Goal: Transaction & Acquisition: Purchase product/service

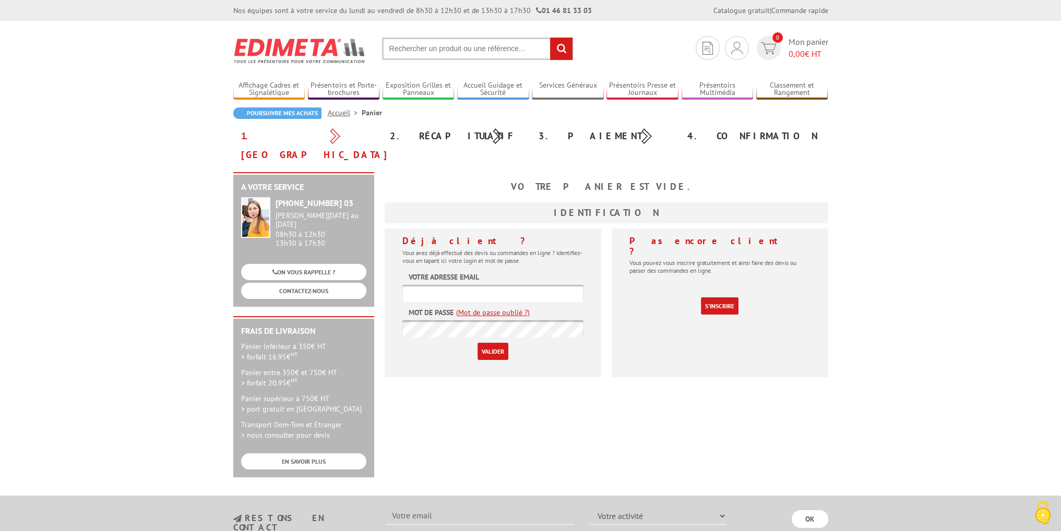
click at [516, 283] on form "Votre adresse email Mot de passe (Mot de passe oublié ?) Valider" at bounding box center [492, 316] width 181 height 88
click at [514, 285] on input "text" at bounding box center [492, 293] width 181 height 17
type input "[EMAIL_ADDRESS][DOMAIN_NAME]"
click at [736, 57] on div "Je me connecte Nouveau client ? Inscrivez-vous" at bounding box center [737, 72] width 113 height 37
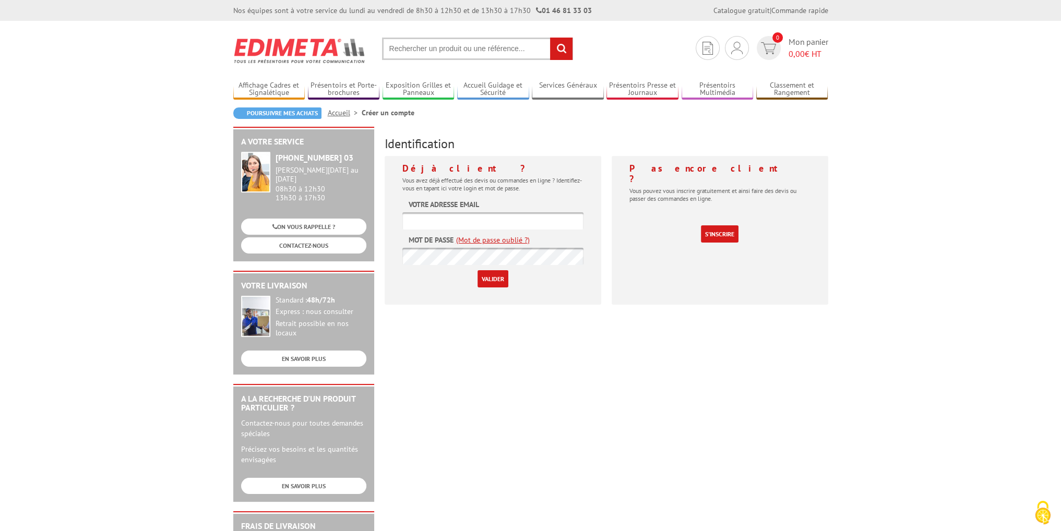
click at [443, 226] on input "text" at bounding box center [492, 220] width 181 height 17
type input "[EMAIL_ADDRESS][DOMAIN_NAME]"
click at [486, 276] on input "Valider" at bounding box center [493, 278] width 31 height 17
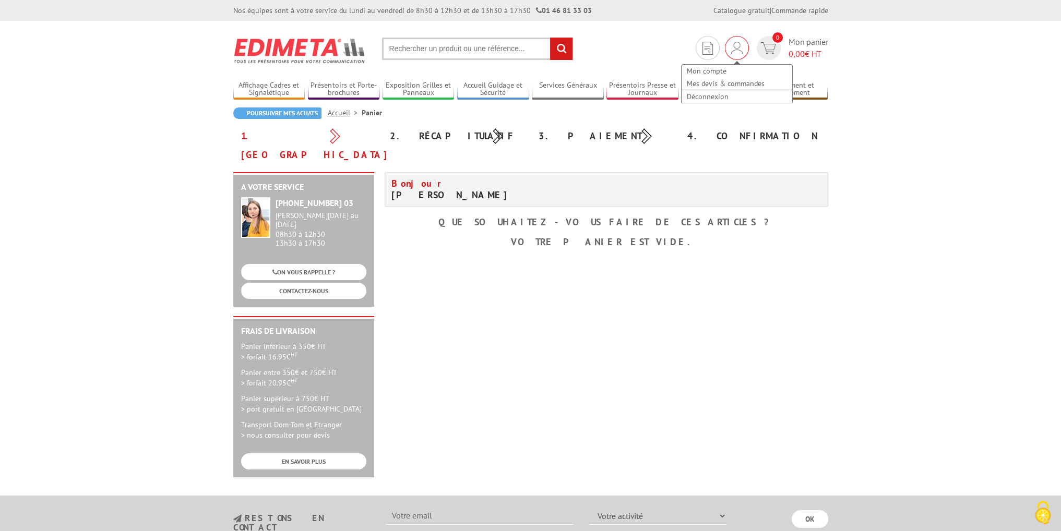
click at [727, 49] on div "Mon compte Mes devis & commandes Déconnexion" at bounding box center [737, 48] width 24 height 24
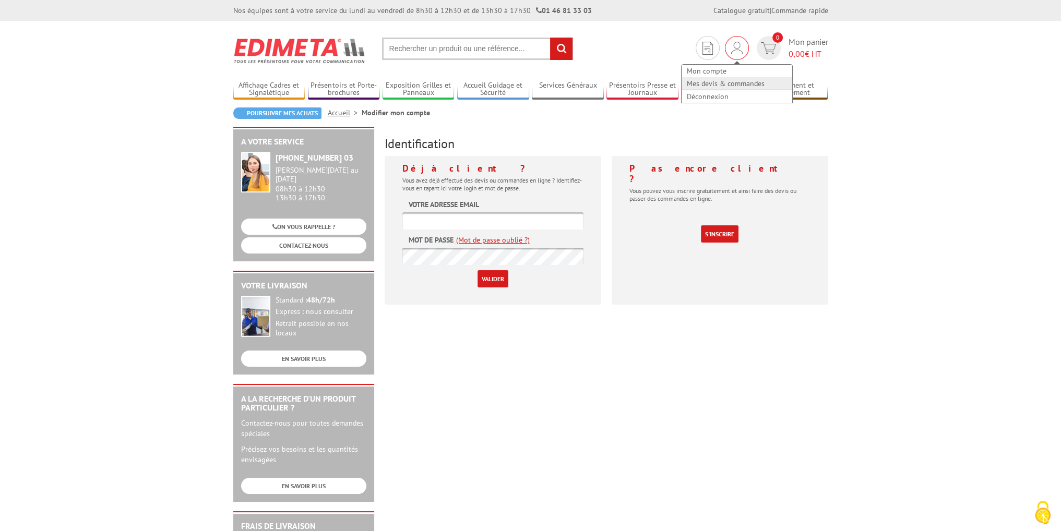
click at [737, 80] on link "Mes devis & commandes" at bounding box center [737, 83] width 111 height 13
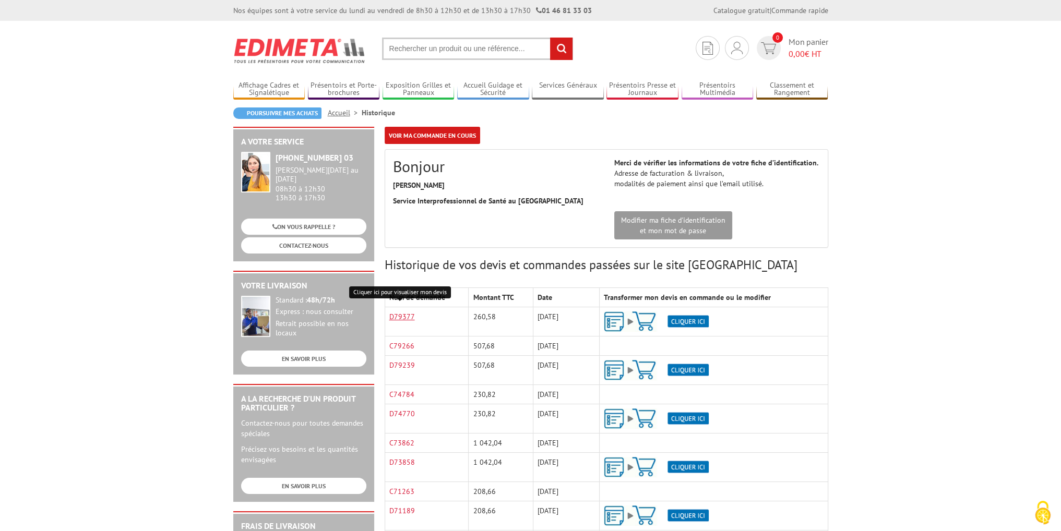
click at [404, 316] on link "D79377" at bounding box center [402, 316] width 26 height 9
click at [424, 60] on section "Mon compte Mes devis & commandes Déconnexion 0 Mon panier 0,00 € HT rechercher" at bounding box center [530, 45] width 595 height 49
click at [424, 57] on input "text" at bounding box center [477, 49] width 191 height 22
click at [691, 317] on img at bounding box center [656, 322] width 105 height 20
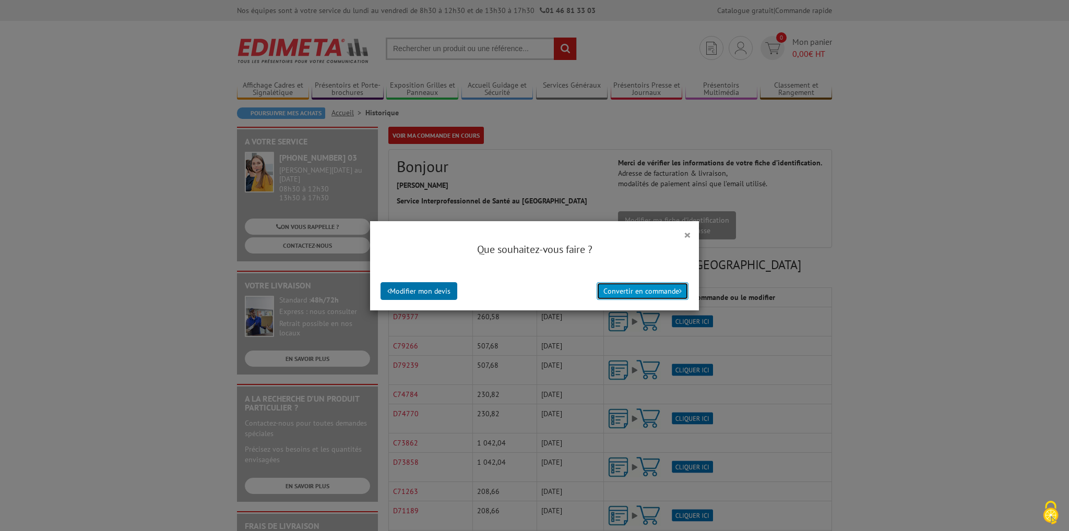
click at [644, 287] on button "Convertir en commande" at bounding box center [643, 291] width 92 height 18
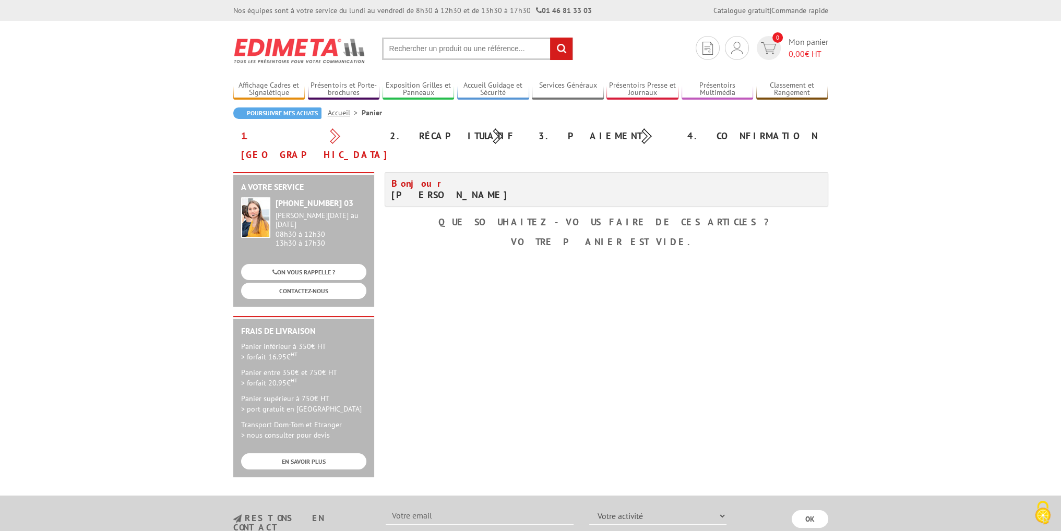
click at [490, 44] on input "text" at bounding box center [477, 49] width 191 height 22
paste input "220244"
type input "220244"
click at [550, 38] on input "rechercher" at bounding box center [561, 49] width 22 height 22
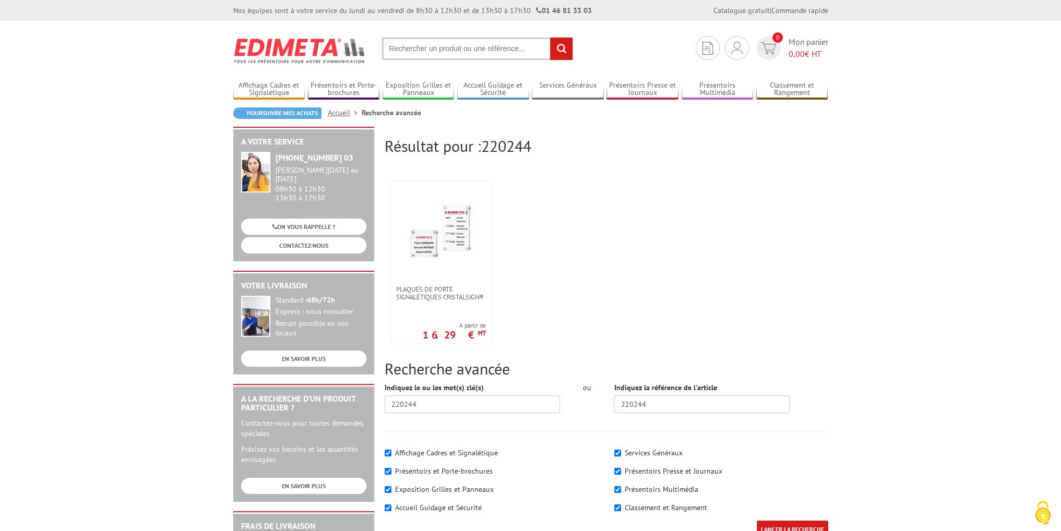
click at [490, 44] on input "text" at bounding box center [477, 49] width 191 height 22
paste input "220244"
type input "220244"
click at [493, 88] on link "Plaques de porte signalétiques CristalSign®" at bounding box center [477, 89] width 174 height 16
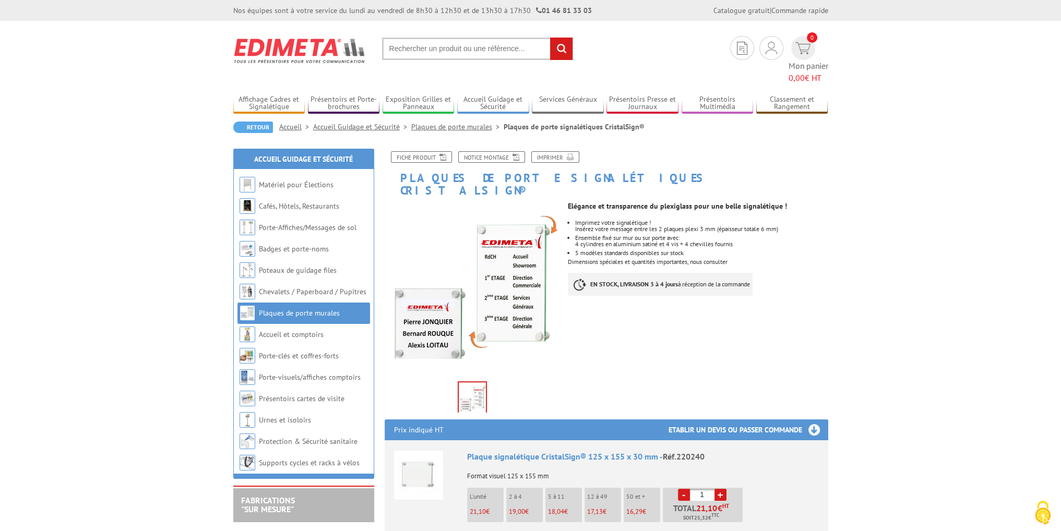
click at [252, 50] on img at bounding box center [299, 50] width 133 height 39
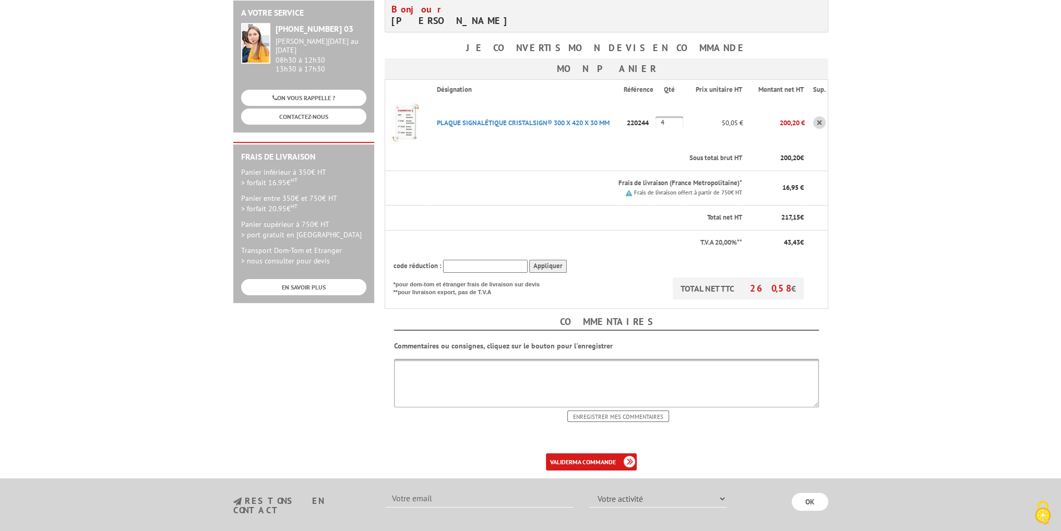
scroll to position [157, 0]
click at [590, 458] on b "ma commande" at bounding box center [594, 461] width 43 height 8
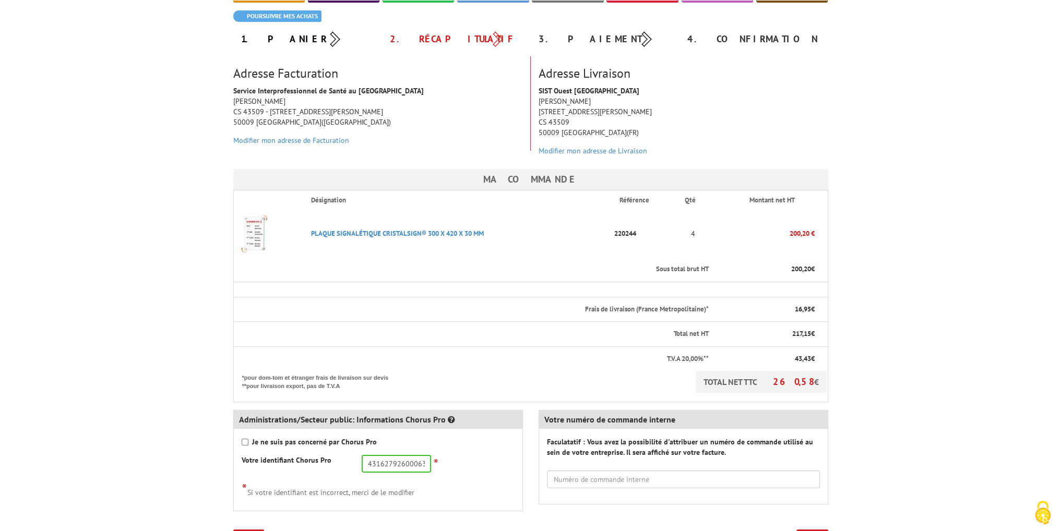
scroll to position [157, 0]
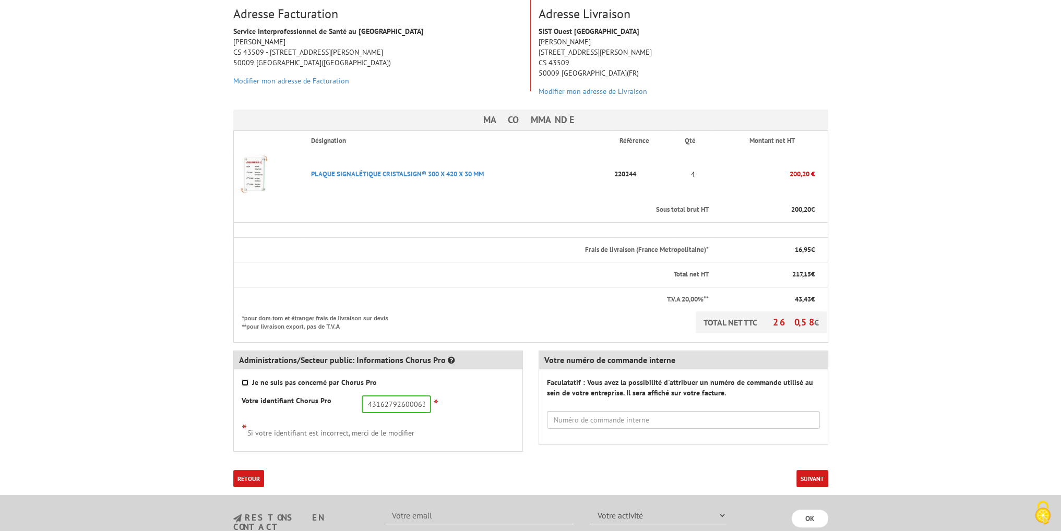
click at [243, 379] on input "Je ne suis pas concerné par Chorus Pro" at bounding box center [245, 382] width 7 height 7
checkbox input "true"
click at [808, 479] on button "Suivant" at bounding box center [812, 478] width 32 height 17
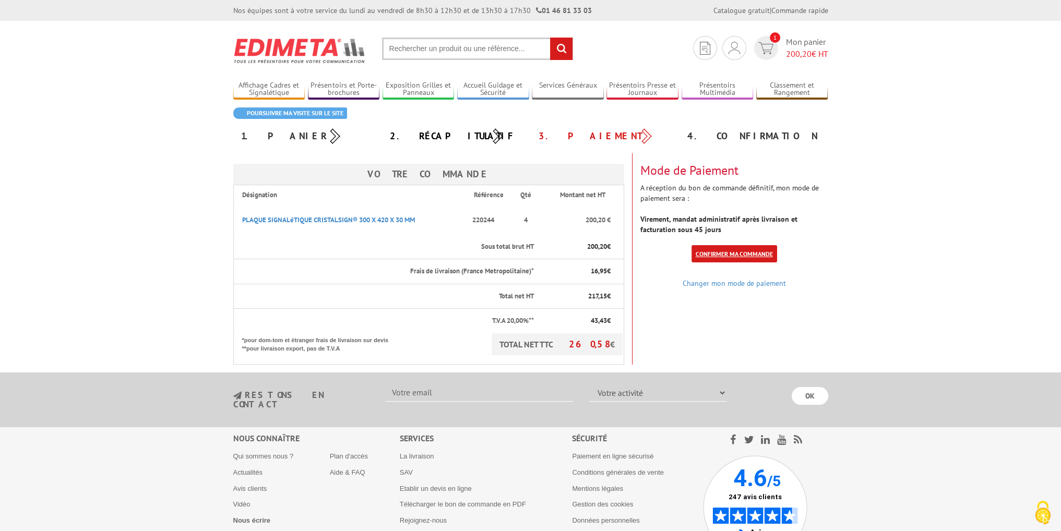
click at [744, 255] on link "Confirmer ma commande" at bounding box center [735, 253] width 86 height 17
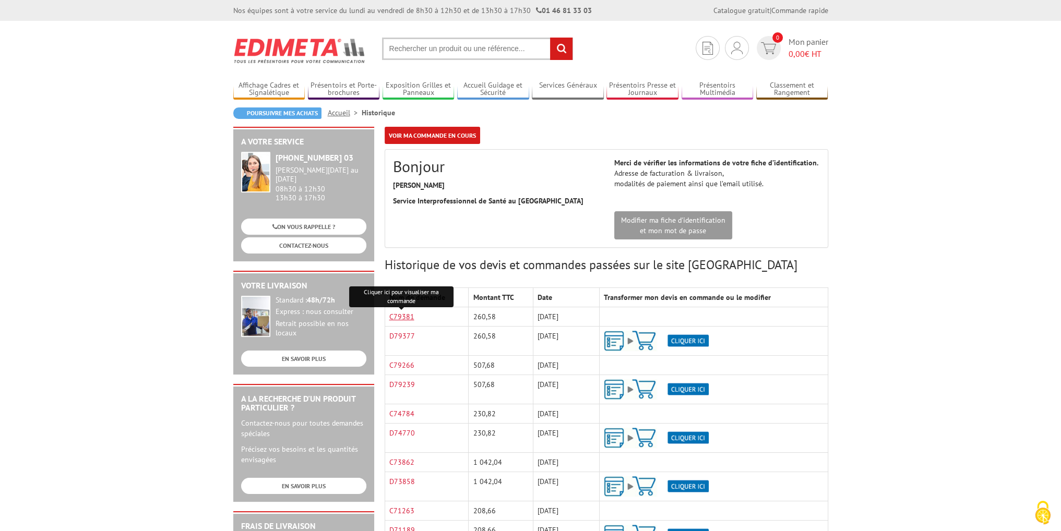
click at [398, 314] on link "C79381" at bounding box center [401, 316] width 25 height 9
